Goal: Register for event/course

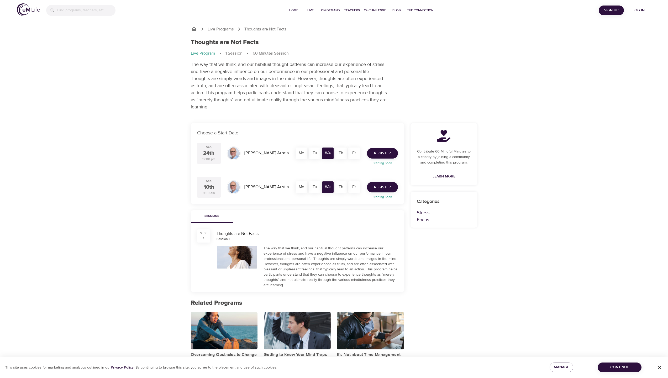
click at [383, 187] on span "Register" at bounding box center [382, 187] width 17 height 7
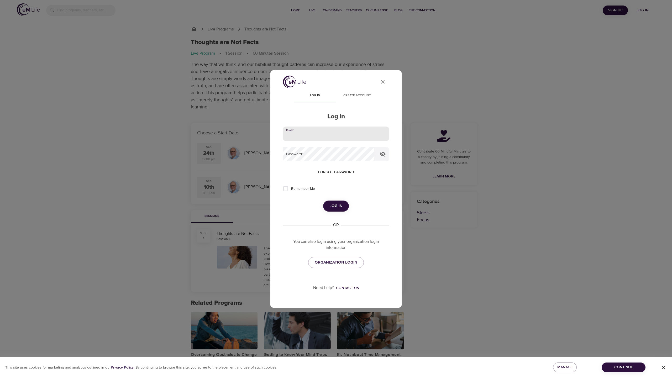
click at [328, 140] on input "email" at bounding box center [336, 134] width 106 height 14
type input "[PERSON_NAME].[PERSON_NAME]@yubico."
click at [339, 255] on div "Email   * [PERSON_NAME].[PERSON_NAME]@yubico. Password   * Forgot password Reme…" at bounding box center [336, 197] width 106 height 141
click at [335, 260] on span "ORGANIZATION LOGIN" at bounding box center [336, 262] width 43 height 7
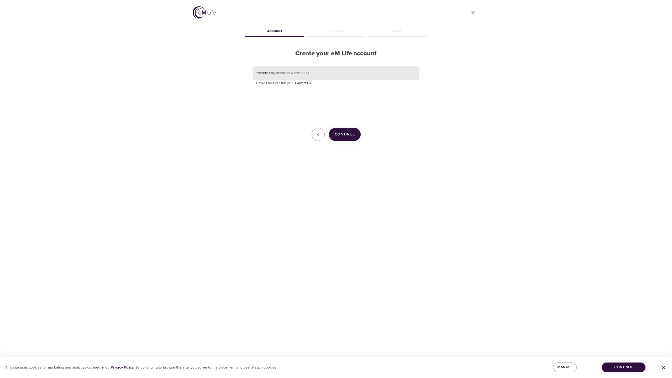
click at [278, 74] on input "text" at bounding box center [336, 73] width 167 height 14
click at [319, 32] on div "Interests" at bounding box center [335, 32] width 61 height 10
